Goal: Task Accomplishment & Management: Manage account settings

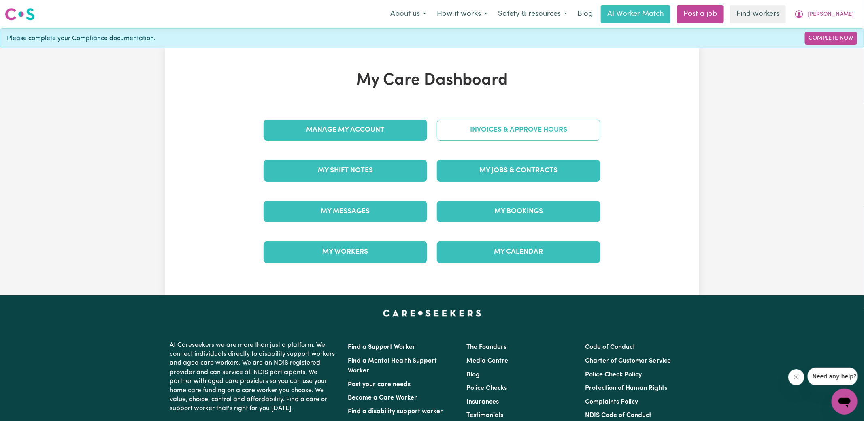
click at [492, 127] on link "Invoices & Approve Hours" at bounding box center [519, 129] width 164 height 21
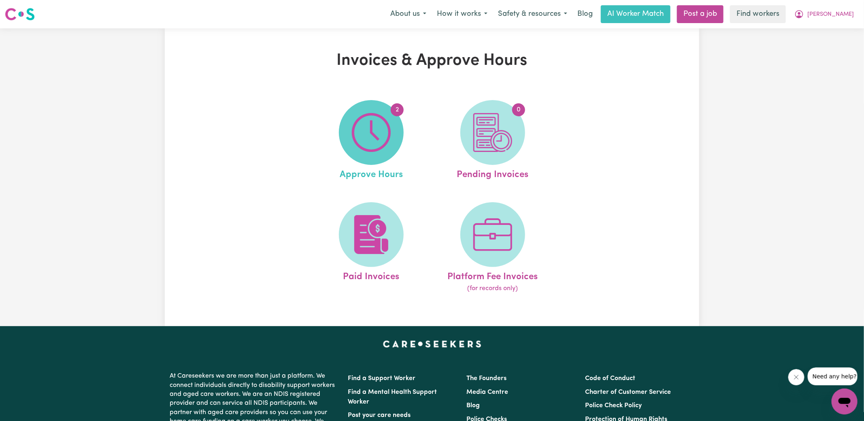
click at [381, 134] on img at bounding box center [371, 132] width 39 height 39
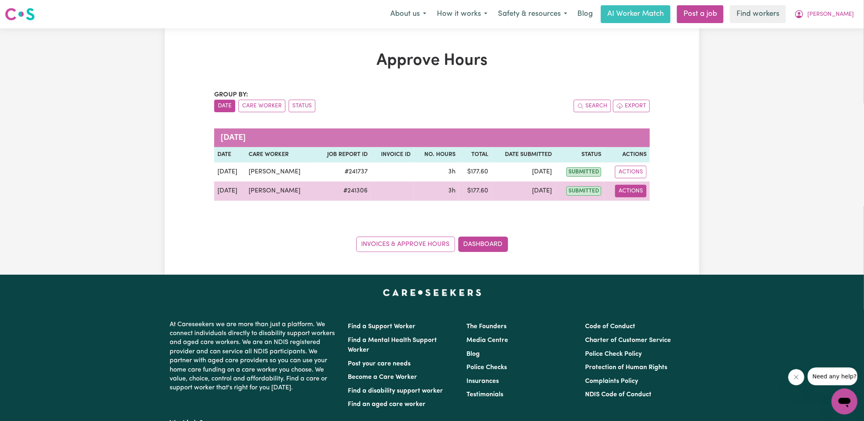
click at [637, 189] on button "Actions" at bounding box center [631, 191] width 32 height 13
click at [644, 212] on link "View Job Report" at bounding box center [647, 209] width 69 height 16
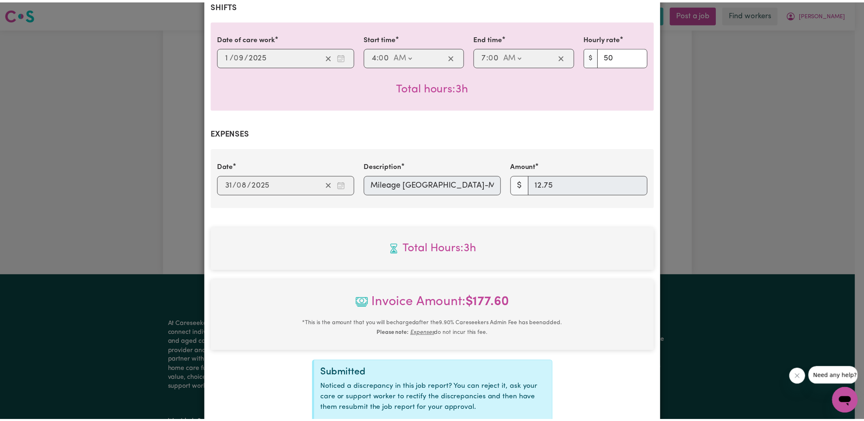
scroll to position [252, 0]
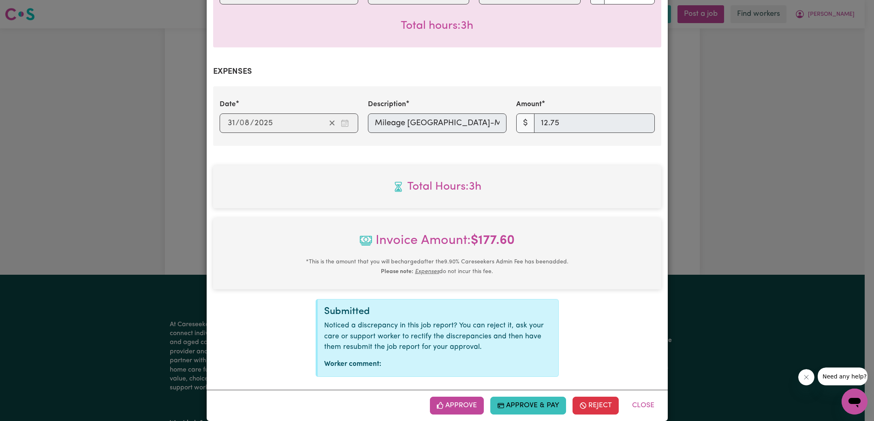
drag, startPoint x: 455, startPoint y: 391, endPoint x: 522, endPoint y: 345, distance: 81.2
click at [455, 396] on button "Approve" at bounding box center [457, 405] width 54 height 18
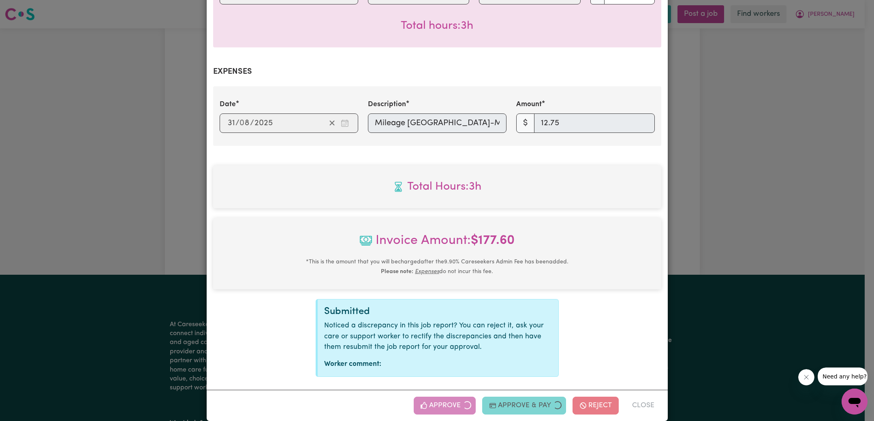
click at [744, 236] on div "Job Report # 241306 - [PERSON_NAME] Summary Job report # 241306 Client name: [P…" at bounding box center [437, 210] width 874 height 421
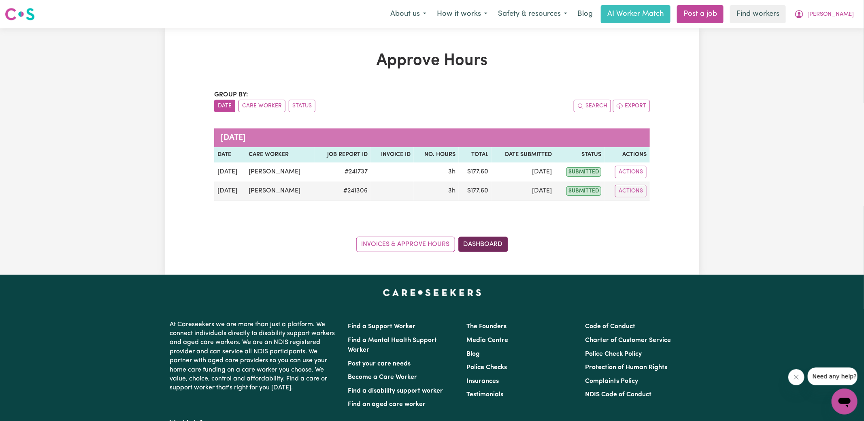
click at [495, 243] on link "Dashboard" at bounding box center [483, 244] width 50 height 15
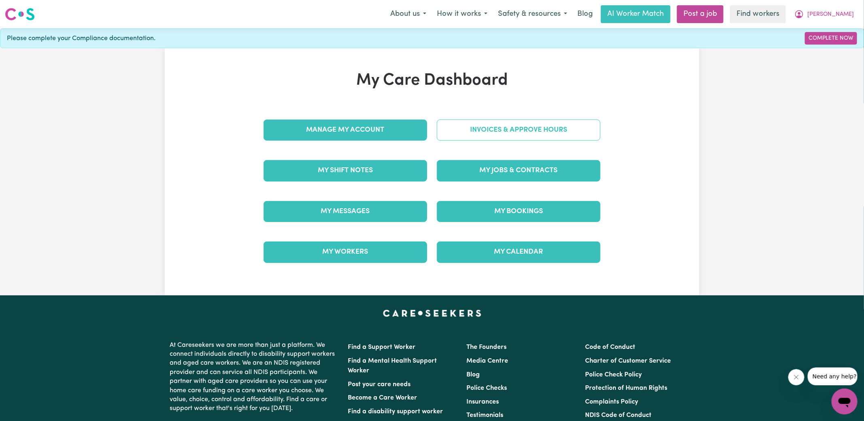
click at [499, 132] on link "Invoices & Approve Hours" at bounding box center [519, 129] width 164 height 21
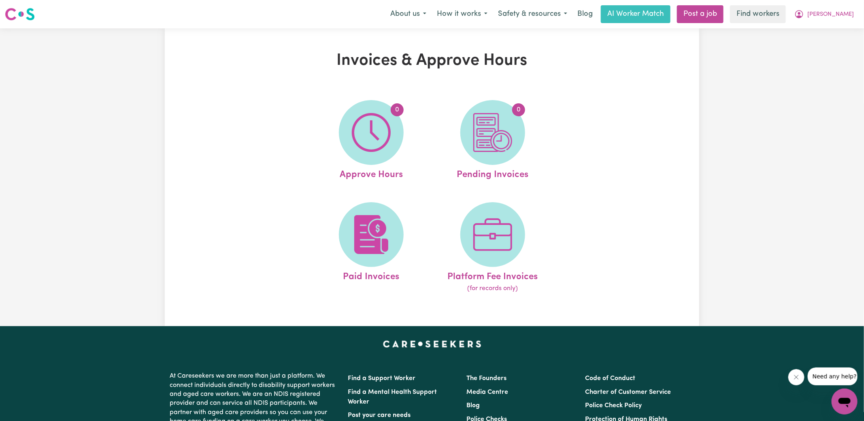
click at [498, 141] on img at bounding box center [492, 132] width 39 height 39
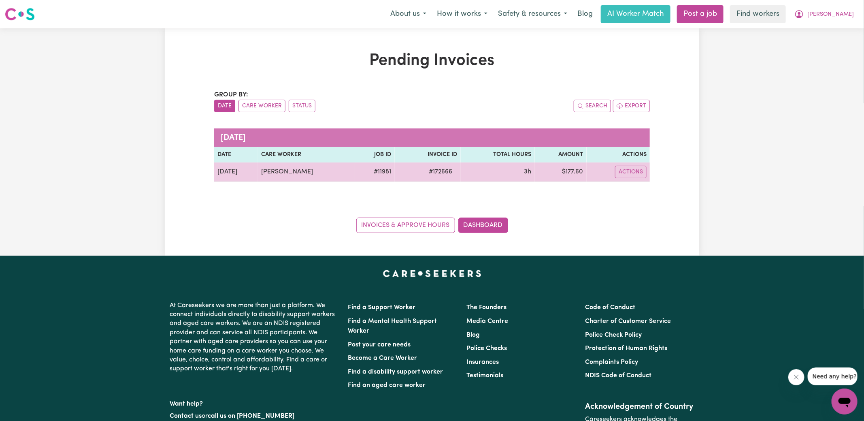
click at [454, 169] on span "# 172666" at bounding box center [440, 172] width 33 height 10
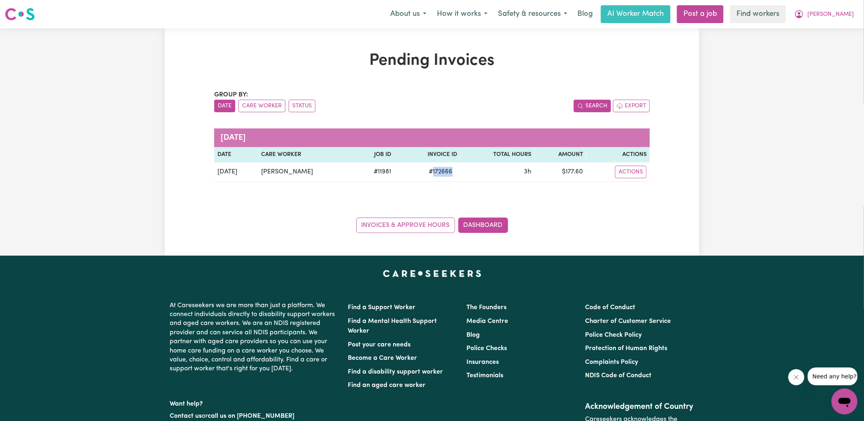
copy span "172666"
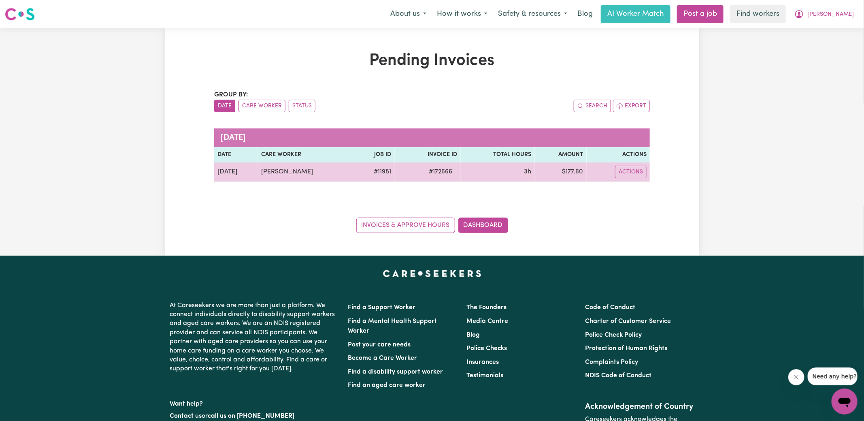
click at [578, 171] on td "$ 177.60" at bounding box center [561, 171] width 52 height 19
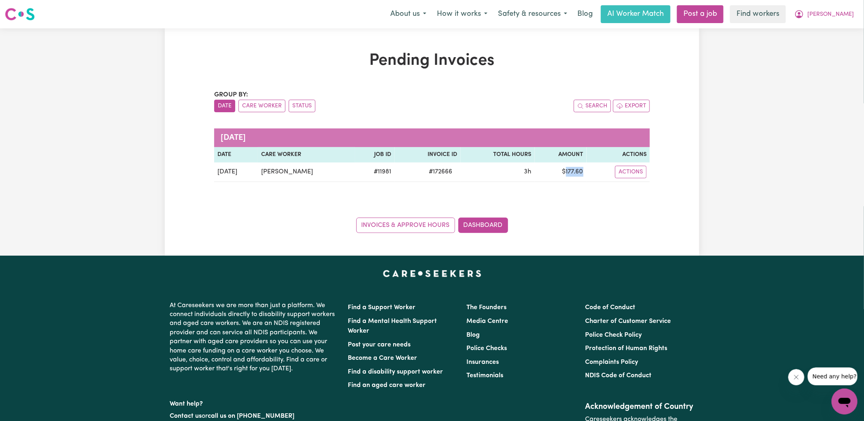
copy td "177.60"
click at [839, 14] on span "[PERSON_NAME]" at bounding box center [831, 14] width 47 height 9
click at [818, 49] on link "Logout" at bounding box center [827, 46] width 64 height 15
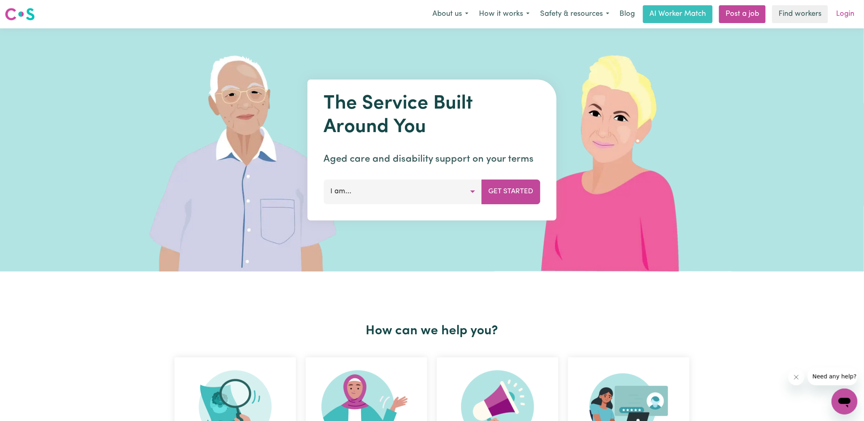
click at [848, 13] on link "Login" at bounding box center [845, 14] width 28 height 18
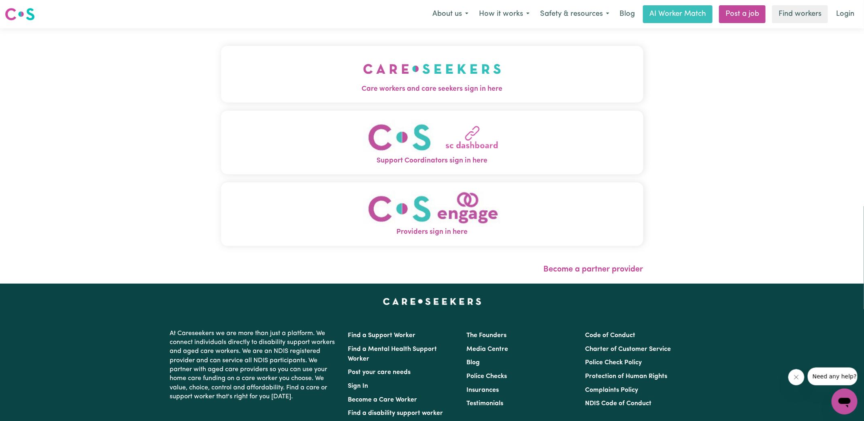
click at [320, 92] on span "Care workers and care seekers sign in here" at bounding box center [432, 89] width 422 height 11
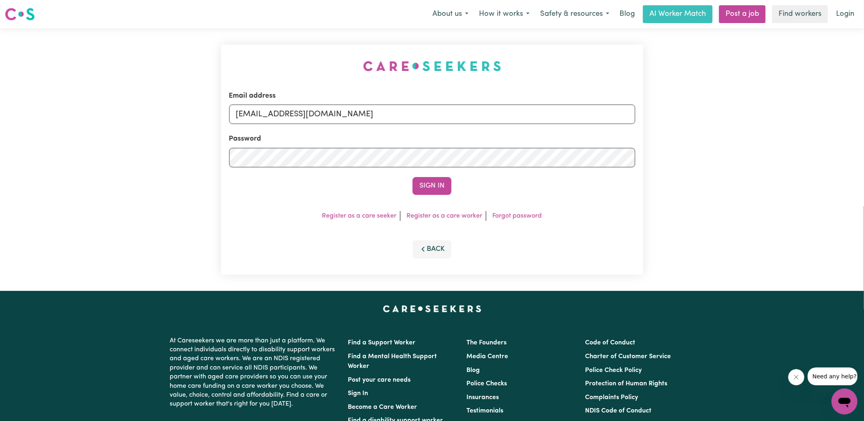
click at [242, 50] on div "Email address [EMAIL_ADDRESS][DOMAIN_NAME] Password Sign In Register as a care …" at bounding box center [432, 159] width 432 height 262
drag, startPoint x: 278, startPoint y: 115, endPoint x: 879, endPoint y: 215, distance: 609.3
click at [864, 215] on html "Menu About us How it works Safety & resources Blog AI Worker Match Post a job F…" at bounding box center [432, 306] width 864 height 613
type input "[EMAIL_ADDRESS][DOMAIN_NAME]"
click at [413, 177] on button "Sign In" at bounding box center [432, 186] width 39 height 18
